Goal: Task Accomplishment & Management: Manage account settings

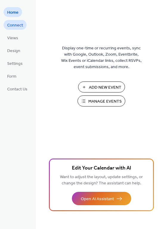
click at [15, 27] on span "Connect" at bounding box center [15, 25] width 16 height 6
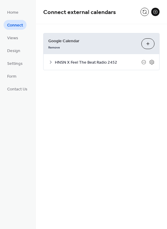
click at [82, 62] on span "HNSN X Feel The Beat Radio 2452" at bounding box center [98, 63] width 86 height 6
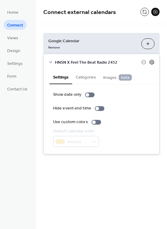
click at [150, 61] on icon at bounding box center [151, 62] width 5 height 5
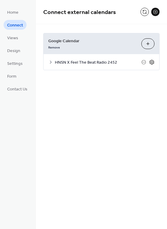
click at [150, 61] on icon at bounding box center [151, 62] width 5 height 5
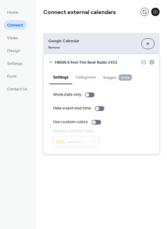
click at [52, 61] on icon at bounding box center [50, 62] width 5 height 5
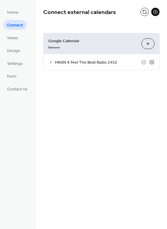
click at [52, 61] on icon at bounding box center [50, 62] width 5 height 5
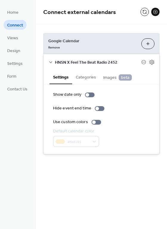
click at [148, 44] on button "Choose Calendars" at bounding box center [147, 43] width 13 height 11
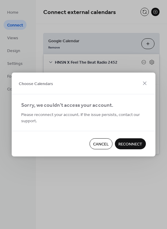
click at [120, 142] on span "Reconnect" at bounding box center [130, 144] width 24 height 6
click at [101, 144] on span "Cancel" at bounding box center [101, 144] width 16 height 6
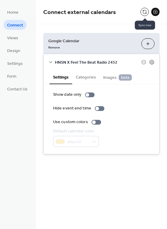
click at [146, 14] on button at bounding box center [144, 12] width 8 height 8
click at [143, 12] on button at bounding box center [144, 12] width 8 height 8
click at [72, 61] on span "HNSN X Feel The Beat Radio 2452" at bounding box center [98, 63] width 86 height 6
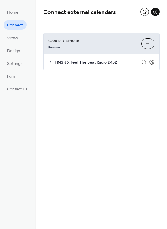
click at [72, 61] on span "HNSN X Feel The Beat Radio 2452" at bounding box center [98, 63] width 86 height 6
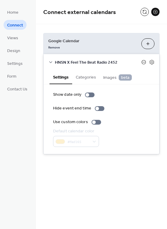
click at [145, 61] on icon at bounding box center [143, 62] width 5 height 5
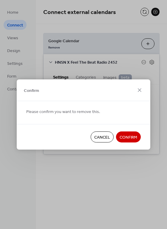
click at [129, 138] on span "Confirm" at bounding box center [128, 137] width 18 height 6
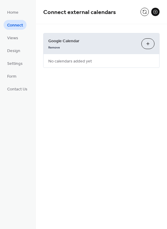
click at [148, 44] on button "Choose Calendars" at bounding box center [147, 43] width 13 height 11
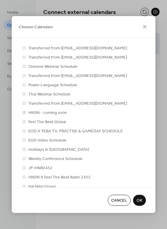
scroll to position [9, 0]
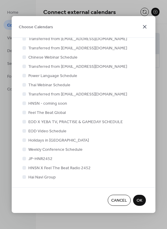
click at [144, 25] on icon at bounding box center [144, 26] width 7 height 7
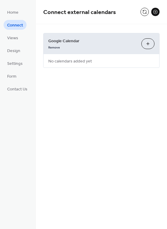
click at [144, 45] on button "Choose Calendars" at bounding box center [147, 43] width 13 height 11
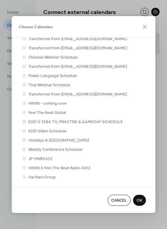
scroll to position [0, 0]
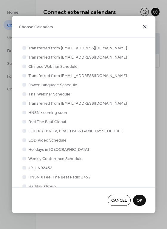
click at [143, 26] on icon at bounding box center [144, 26] width 7 height 7
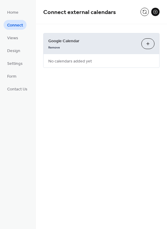
click at [56, 64] on span "No calendars added yet" at bounding box center [69, 61] width 53 height 13
click at [15, 39] on span "Views" at bounding box center [12, 38] width 11 height 6
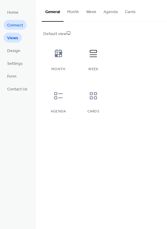
click at [15, 26] on span "Connect" at bounding box center [15, 25] width 16 height 6
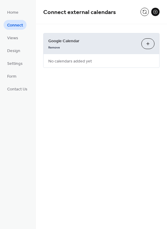
click at [146, 42] on button "Choose Calendars" at bounding box center [147, 43] width 13 height 11
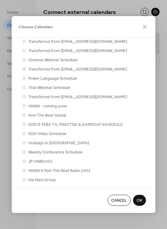
scroll to position [9, 0]
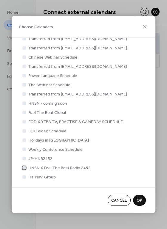
click at [73, 168] on span "HNSN X Feel The Beat Radio 2452" at bounding box center [59, 168] width 62 height 6
click at [140, 200] on span "OK" at bounding box center [139, 201] width 6 height 6
